Goal: Transaction & Acquisition: Purchase product/service

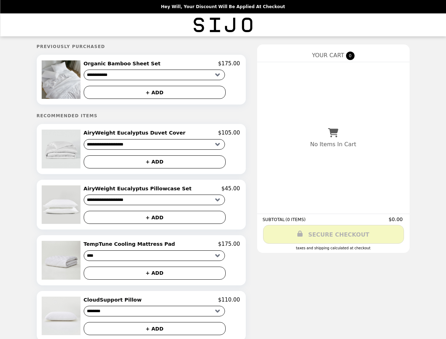
select select "**********"
select select "****"
click at [76, 81] on img at bounding box center [62, 79] width 40 height 39
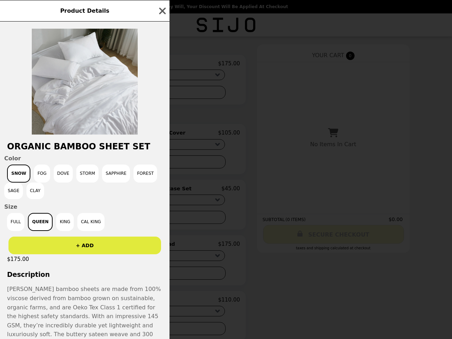
click at [162, 65] on div "Product Details Organic Bamboo Sheet Set Color Snow Fog Dove Storm Sapphire For…" at bounding box center [226, 169] width 452 height 339
click at [162, 94] on div at bounding box center [85, 78] width 170 height 113
click at [76, 151] on h2 "Organic Bamboo Sheet Set" at bounding box center [85, 147] width 170 height 10
click at [162, 135] on div "Product Details Organic Bamboo Sheet Set Color Snow Fog Dove Storm Sapphire For…" at bounding box center [226, 169] width 452 height 339
click at [162, 164] on div "Product Details Organic Bamboo Sheet Set Color Snow Fog Dove Storm Sapphire For…" at bounding box center [226, 169] width 452 height 339
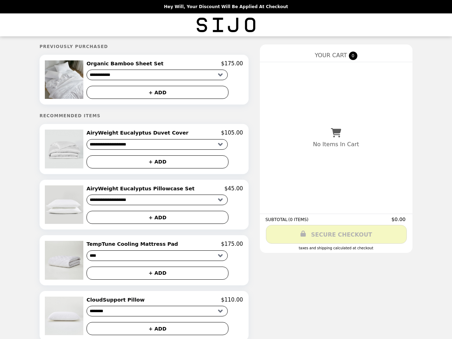
click at [76, 207] on img at bounding box center [65, 205] width 40 height 39
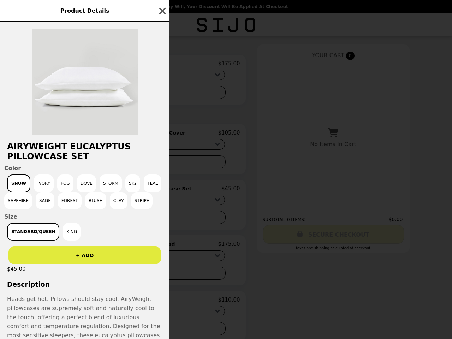
click at [162, 192] on div "Product Details AiryWeight Eucalyptus Pillowcase Set Color Snow Ivory Fog Dove …" at bounding box center [226, 169] width 452 height 339
click at [162, 221] on div "Product Details AiryWeight Eucalyptus Pillowcase Set Color Snow Ivory Fog Dove …" at bounding box center [226, 169] width 452 height 339
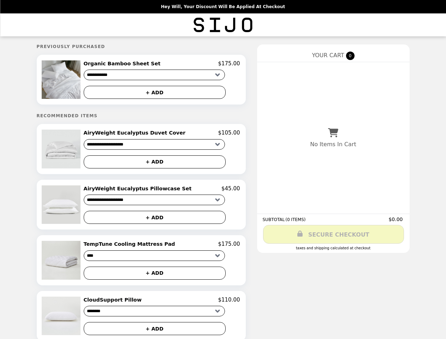
click at [76, 264] on img at bounding box center [62, 260] width 40 height 39
